Goal: Navigation & Orientation: Understand site structure

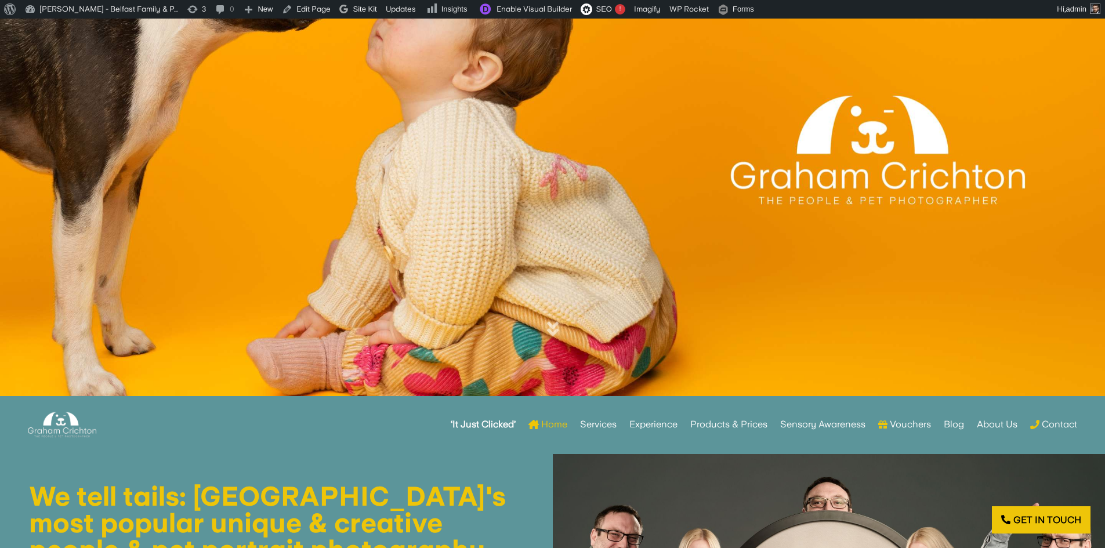
scroll to position [290, 0]
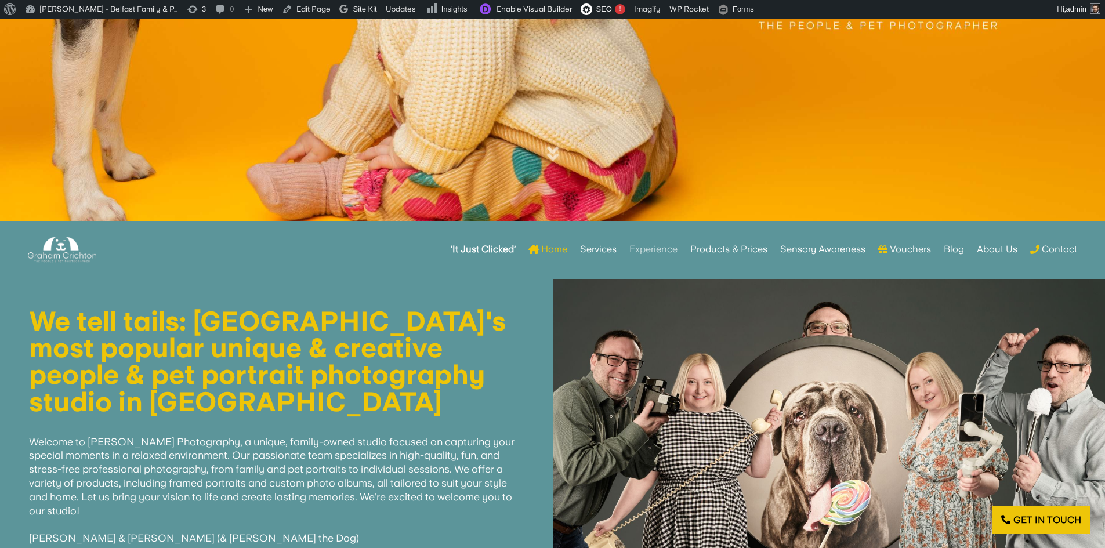
click at [646, 251] on link "Experience" at bounding box center [653, 249] width 48 height 45
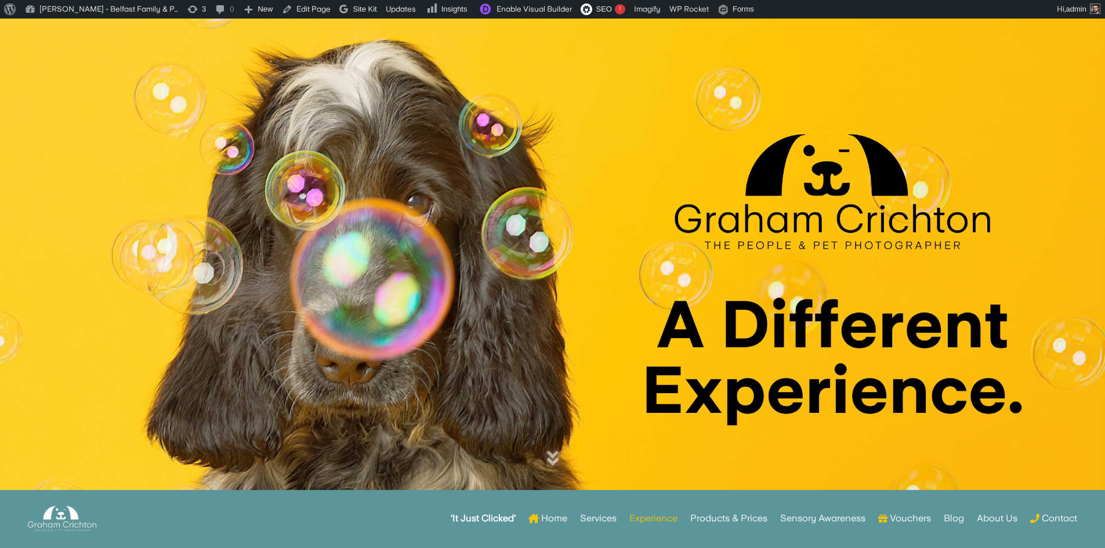
click at [744, 520] on link "Products & Prices" at bounding box center [728, 539] width 77 height 45
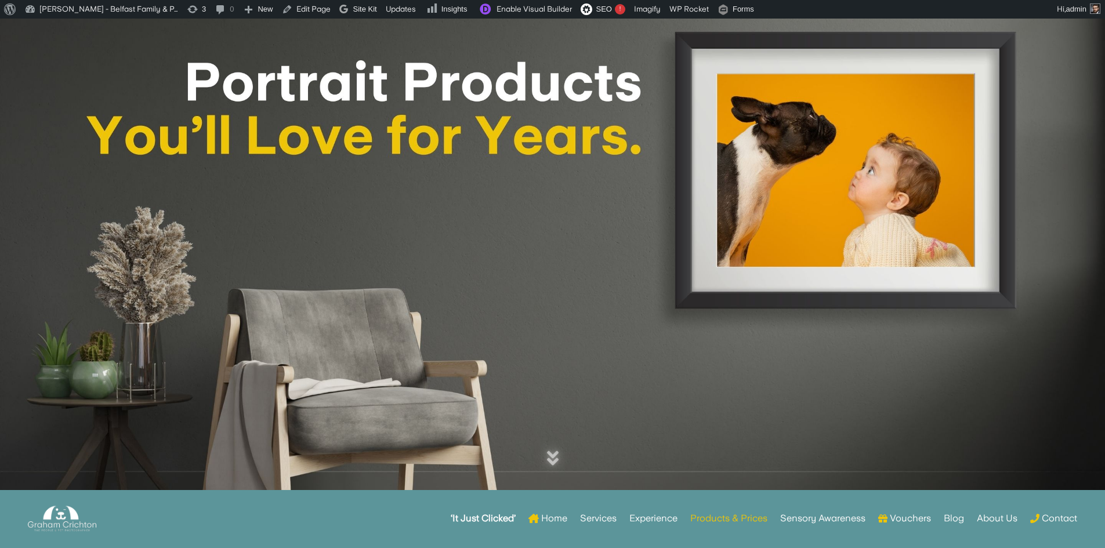
click at [601, 518] on link "Services" at bounding box center [598, 539] width 37 height 45
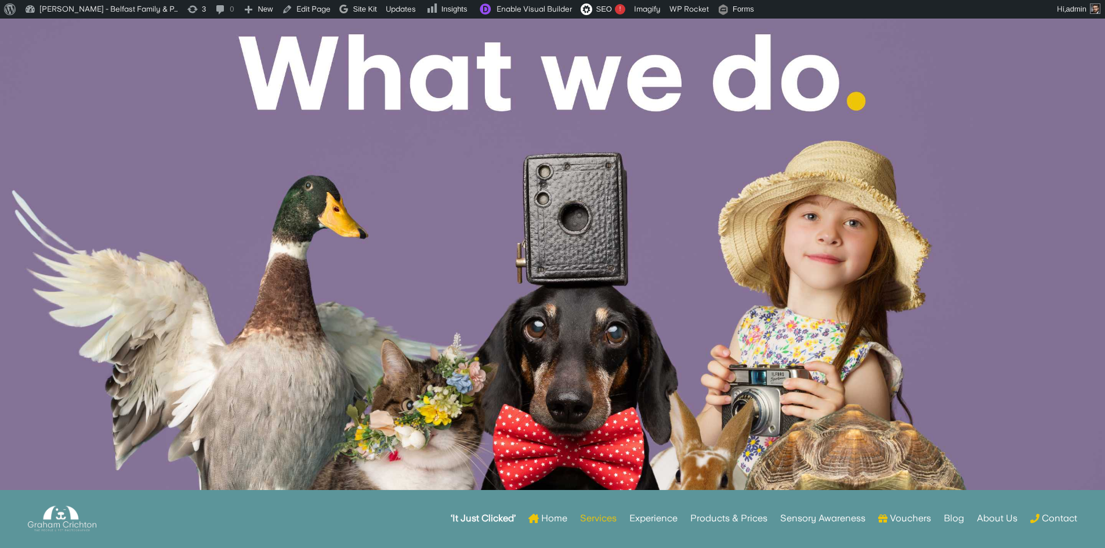
click at [647, 517] on link "Experience" at bounding box center [653, 539] width 48 height 45
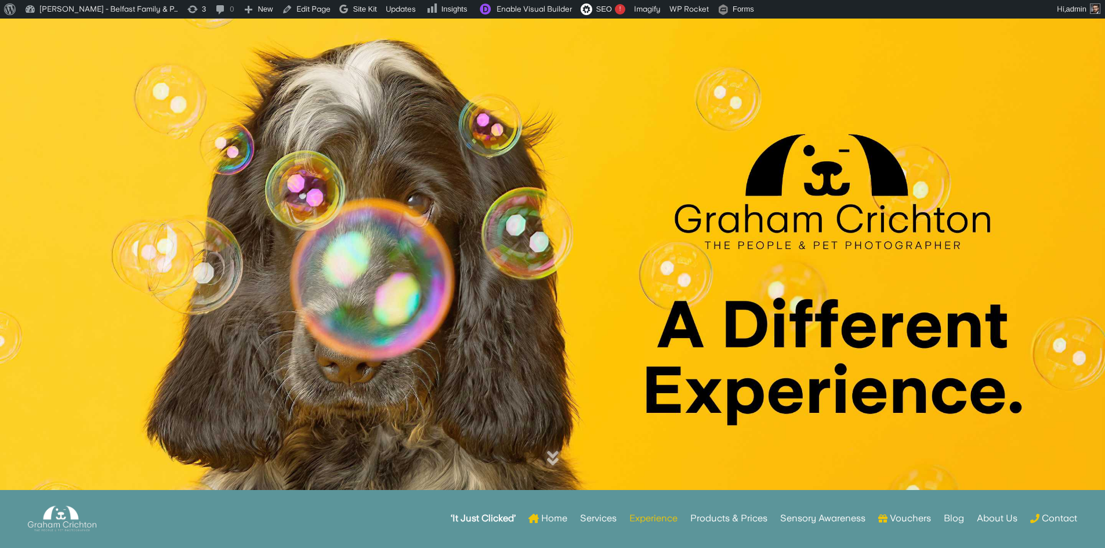
click at [712, 515] on div "‘It Just Clicked’ Home Services Experience Products & Prices Sensory Awareness …" at bounding box center [553, 539] width 1050 height 57
click at [711, 519] on link "Products & Prices" at bounding box center [728, 539] width 77 height 45
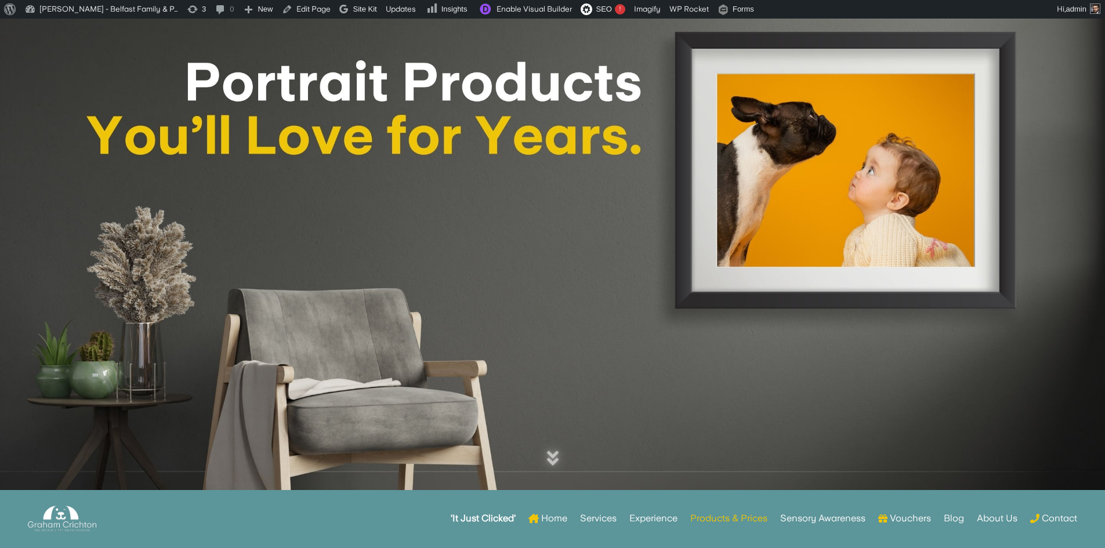
click at [497, 520] on link "‘It Just Clicked’" at bounding box center [483, 539] width 65 height 45
